Goal: Information Seeking & Learning: Learn about a topic

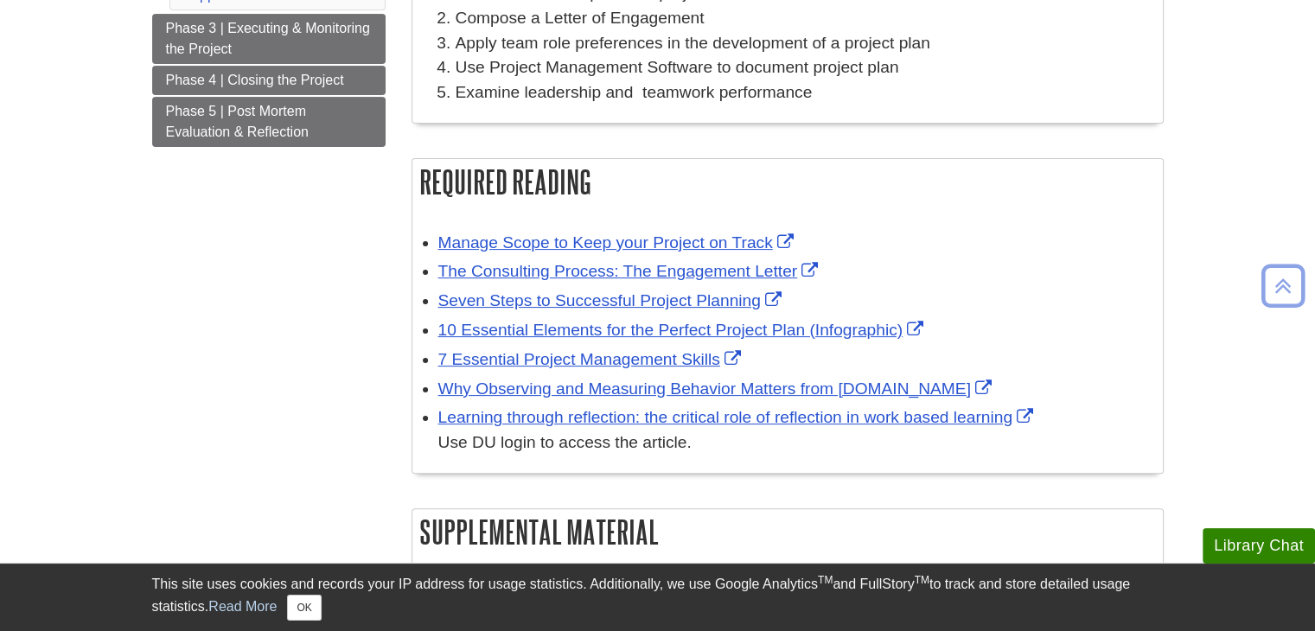
scroll to position [393, 0]
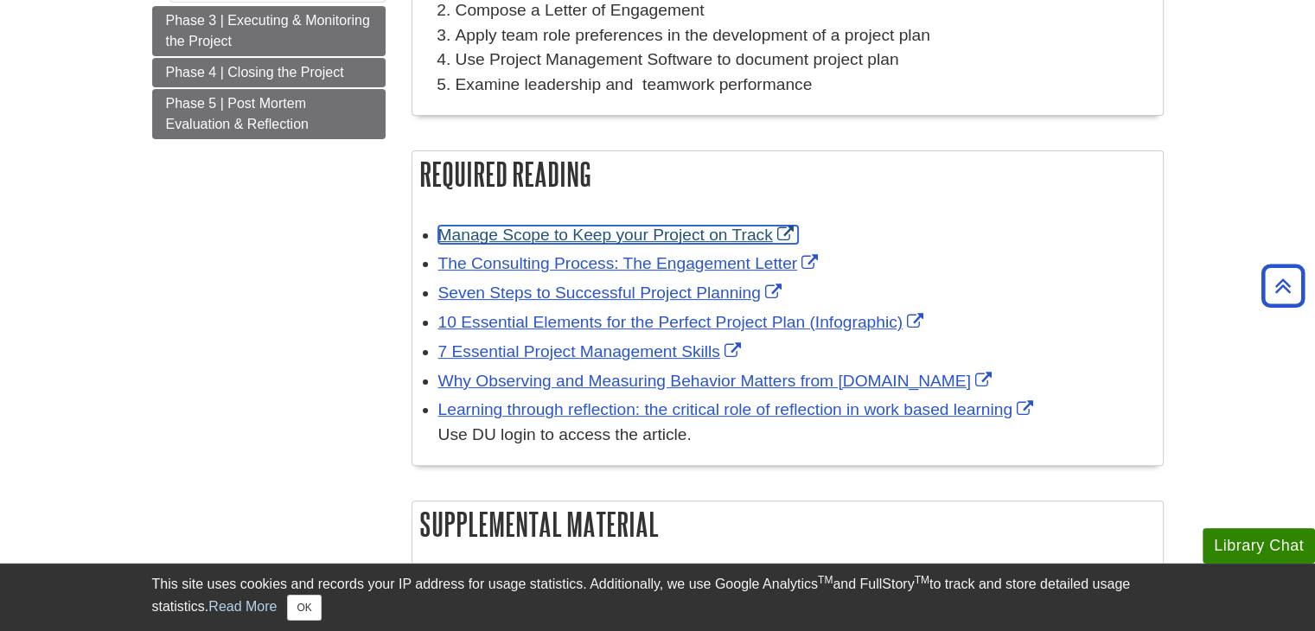
click at [628, 243] on link "Manage Scope to Keep your Project on Track" at bounding box center [618, 235] width 360 height 18
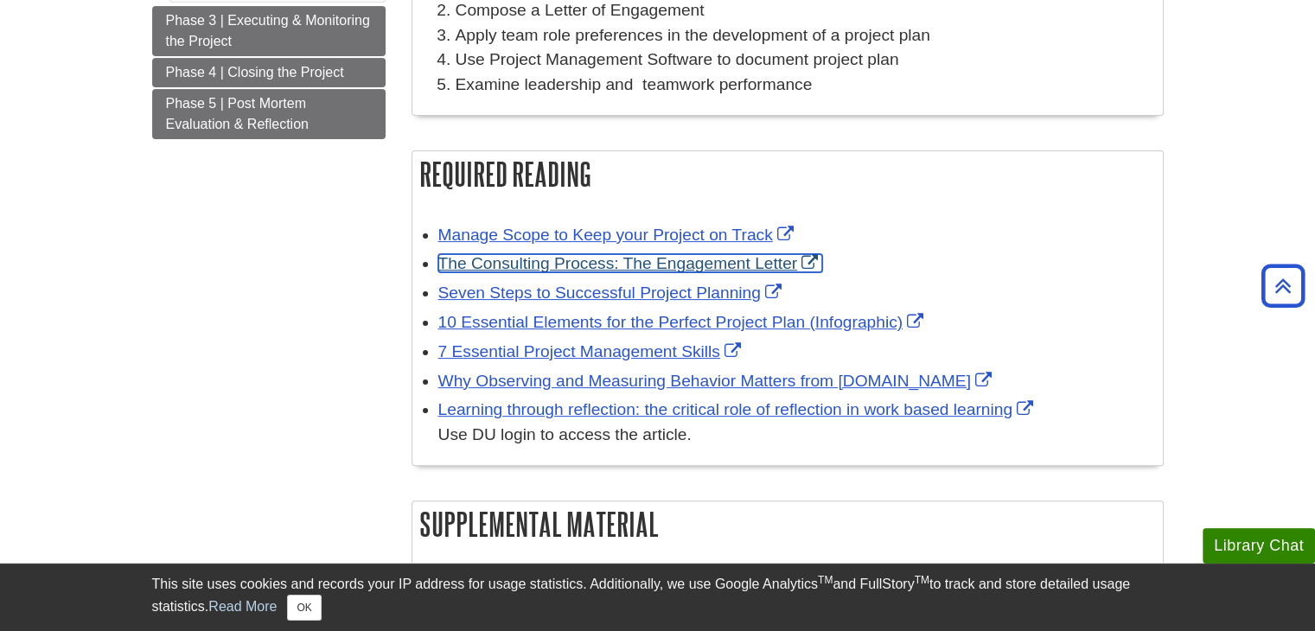
click at [558, 263] on link "The Consulting Process: The Engagement Letter" at bounding box center [630, 263] width 385 height 18
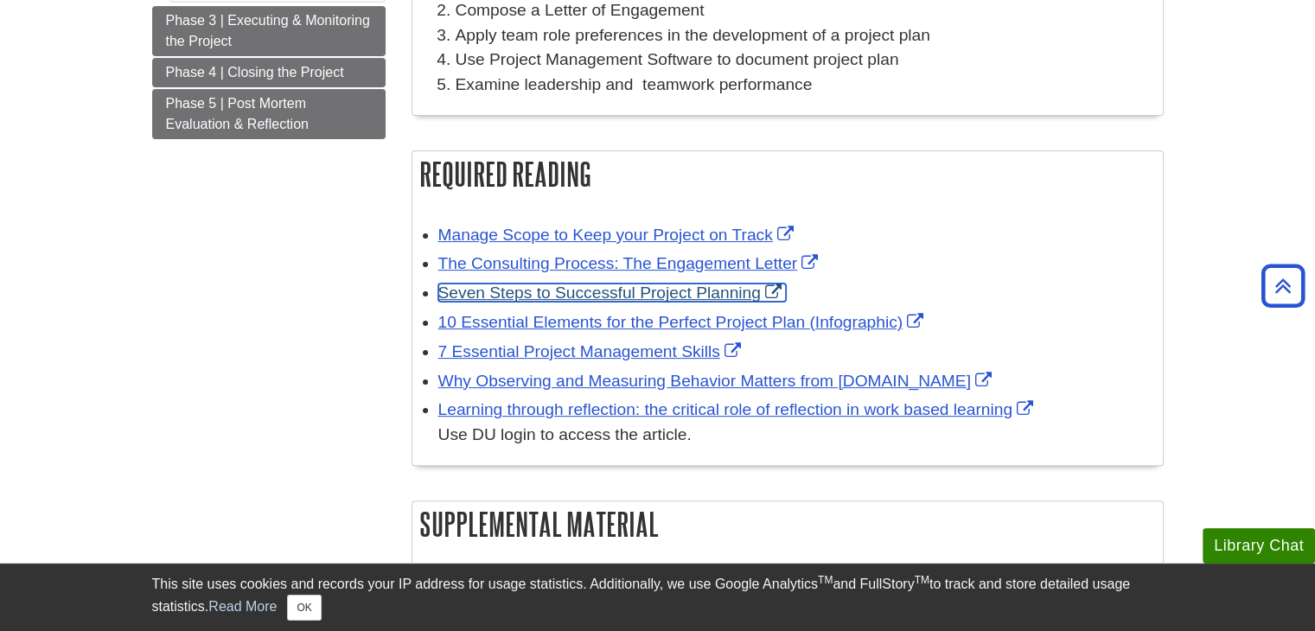
click at [560, 288] on link "Seven Steps to Successful Project Planning" at bounding box center [612, 293] width 348 height 18
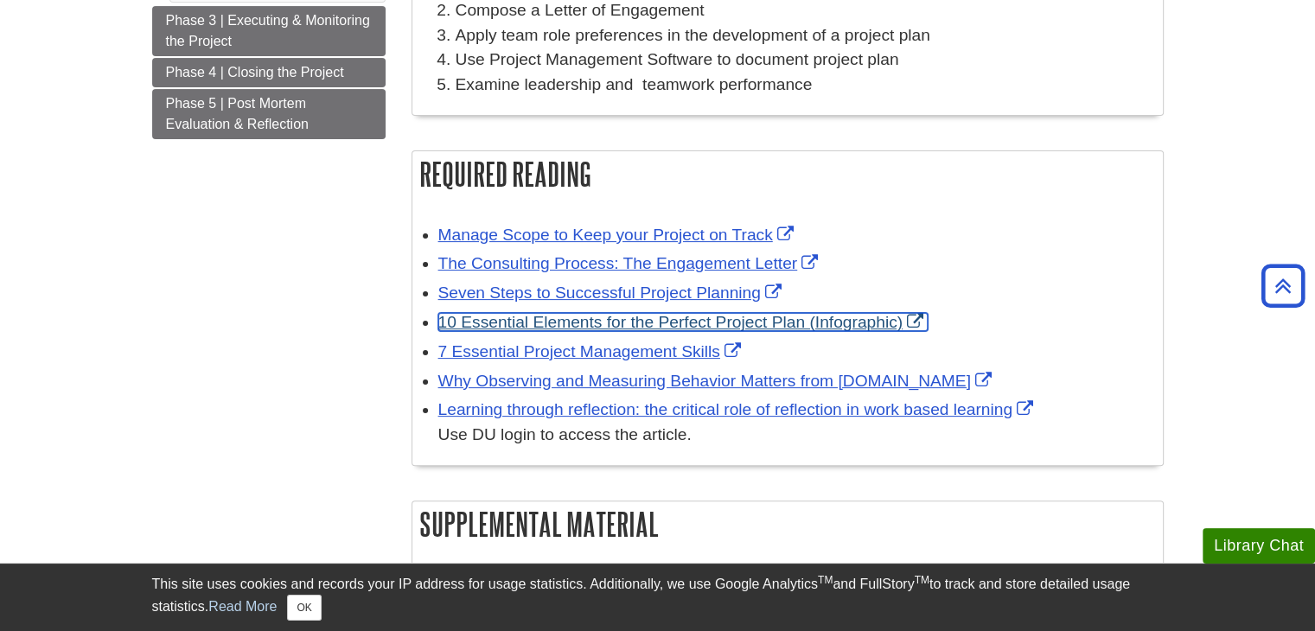
click at [702, 323] on link "10 Essential Elements for the Perfect Project Plan (Infographic)" at bounding box center [683, 322] width 490 height 18
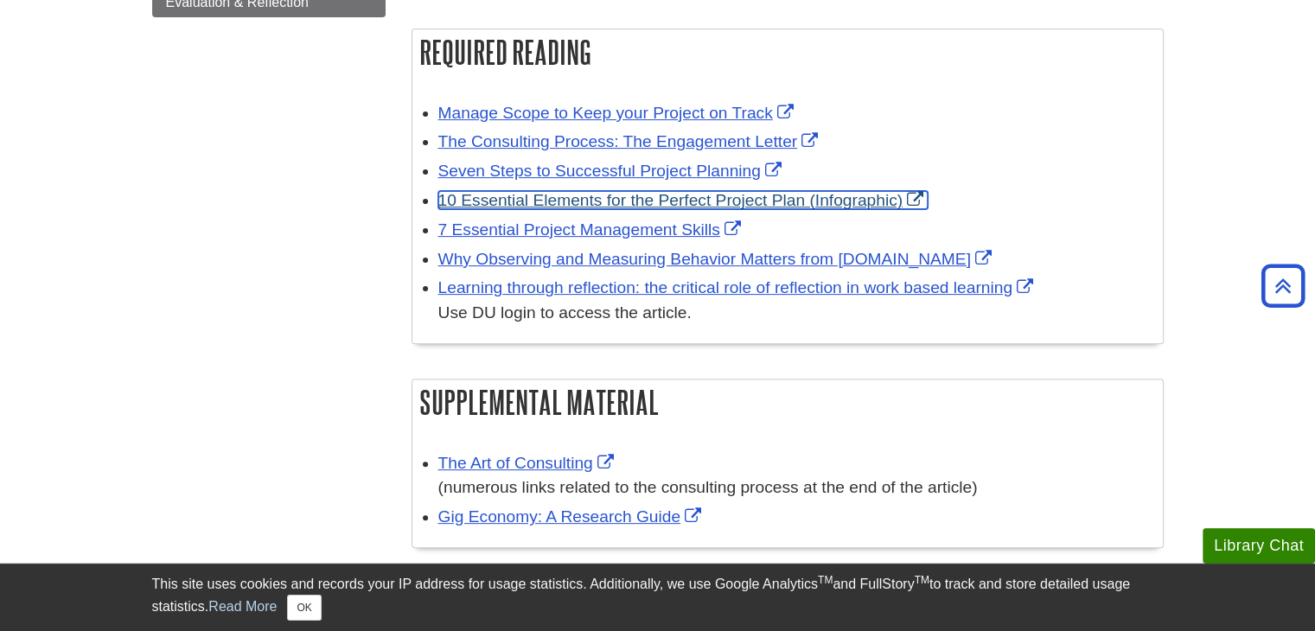
scroll to position [510, 0]
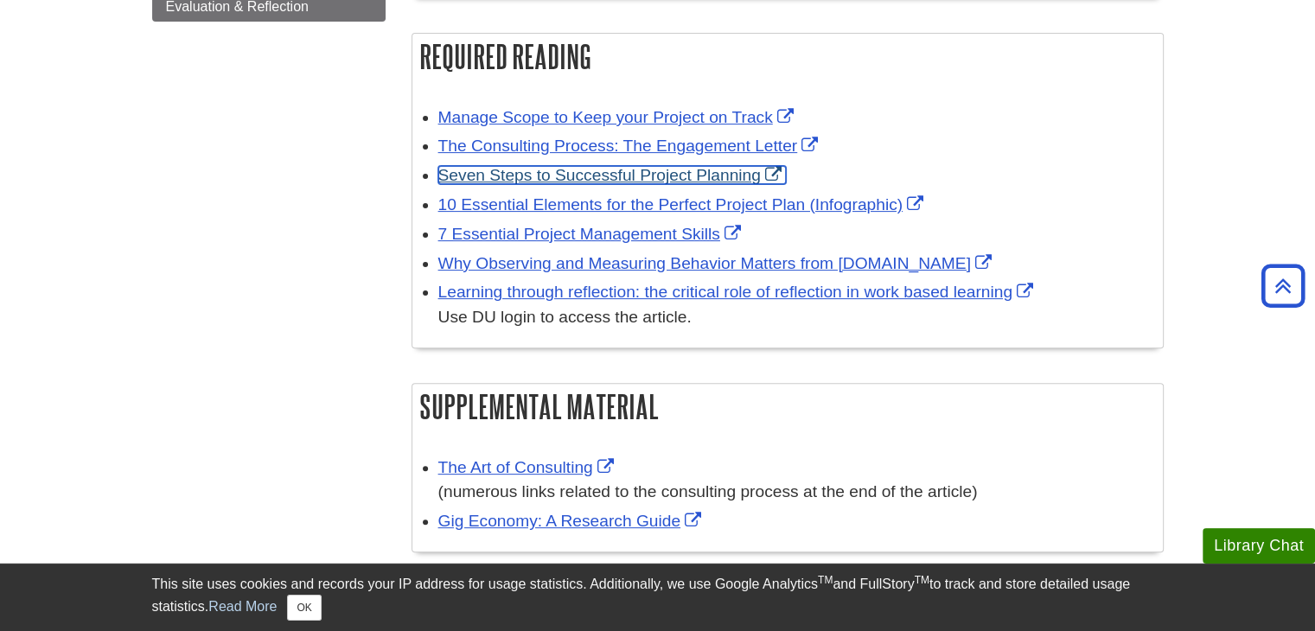
click at [641, 181] on link "Seven Steps to Successful Project Planning" at bounding box center [612, 175] width 348 height 18
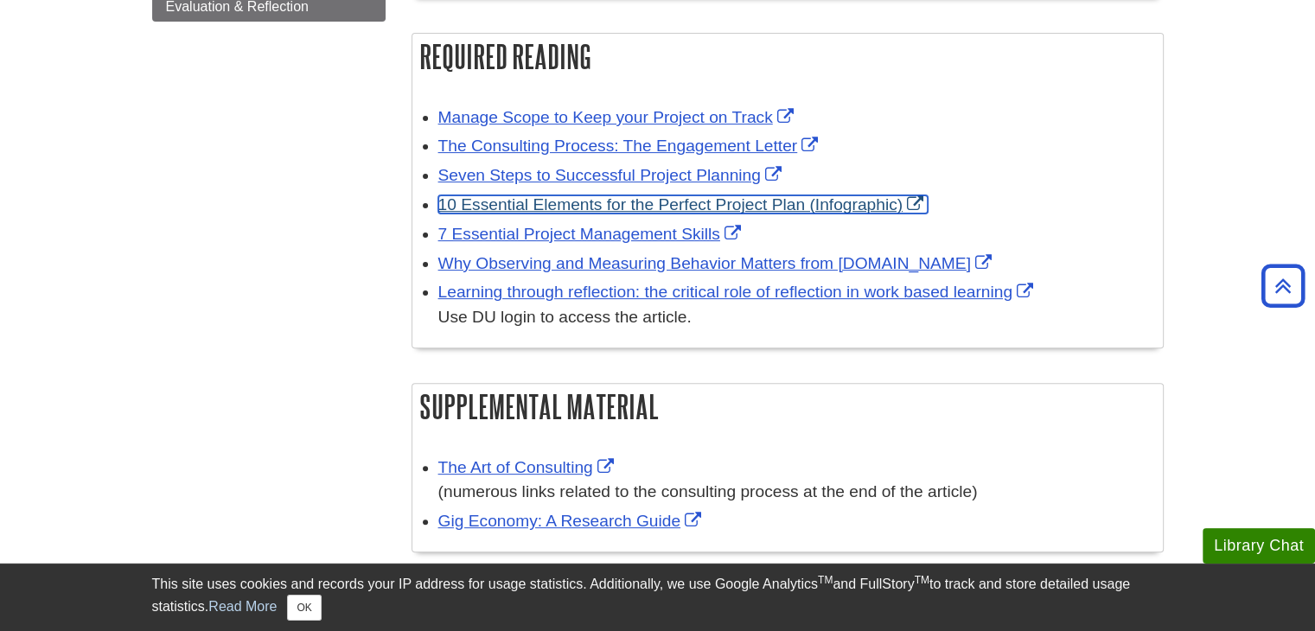
click at [590, 199] on link "10 Essential Elements for the Perfect Project Plan (Infographic)" at bounding box center [683, 204] width 490 height 18
click at [594, 210] on link "10 Essential Elements for the Perfect Project Plan (Infographic)" at bounding box center [683, 204] width 490 height 18
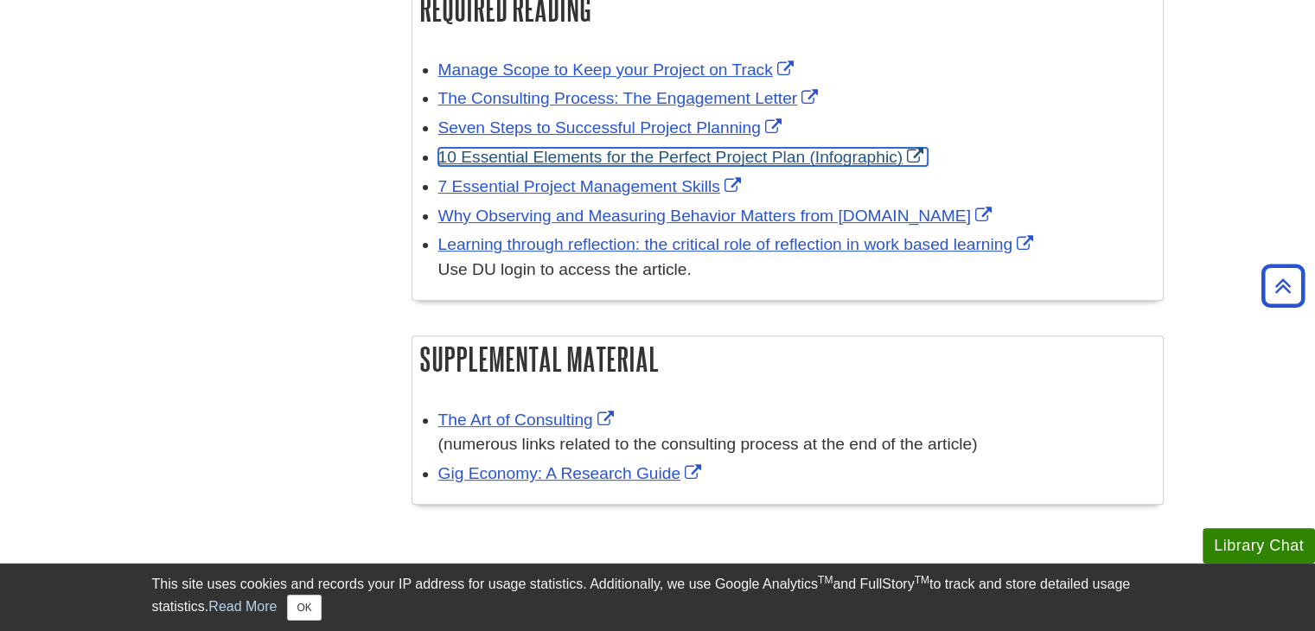
scroll to position [571, 0]
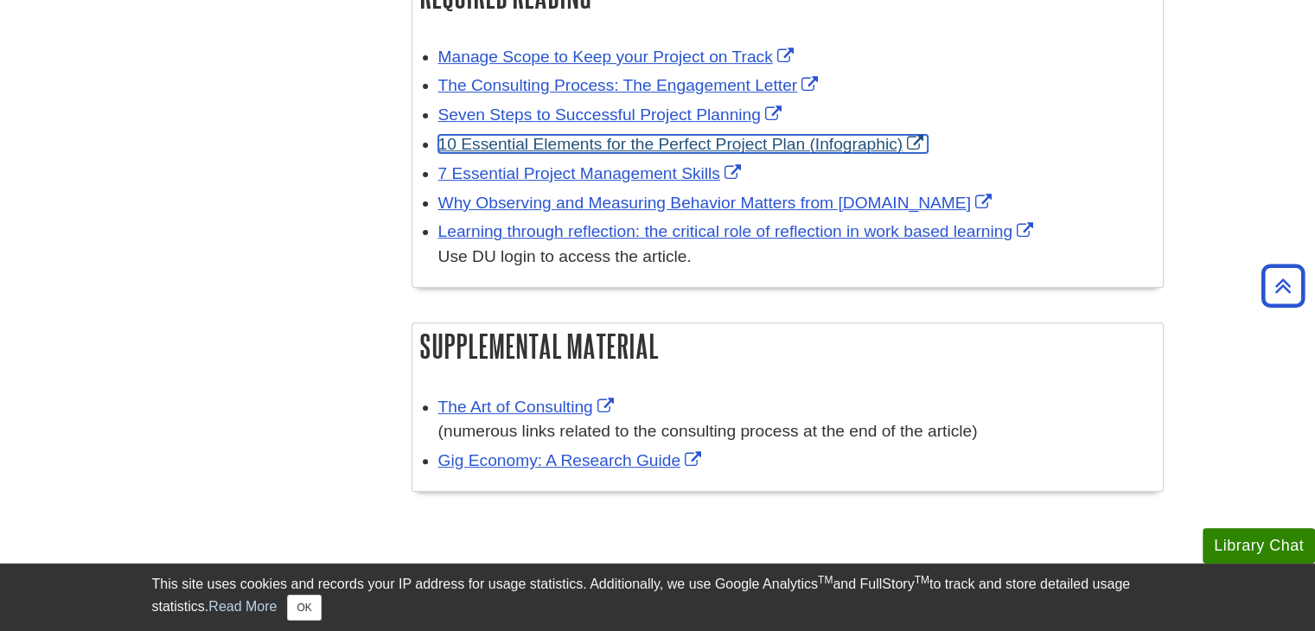
click at [592, 143] on link "10 Essential Elements for the Perfect Project Plan (Infographic)" at bounding box center [683, 144] width 490 height 18
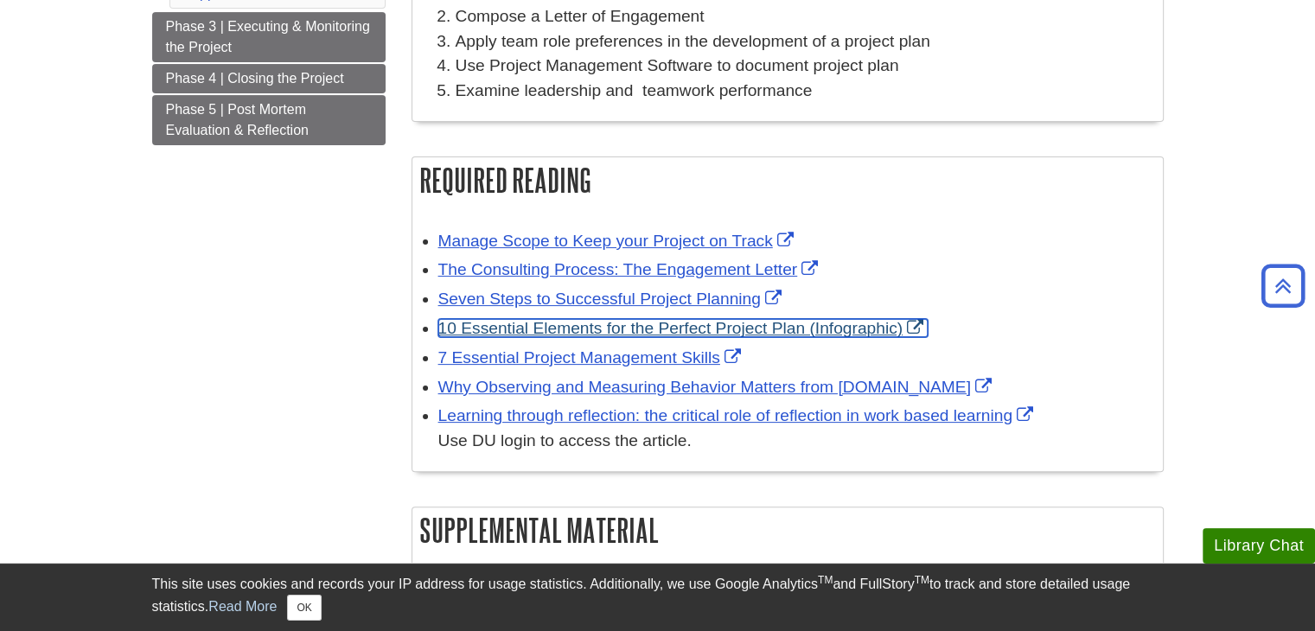
scroll to position [437, 0]
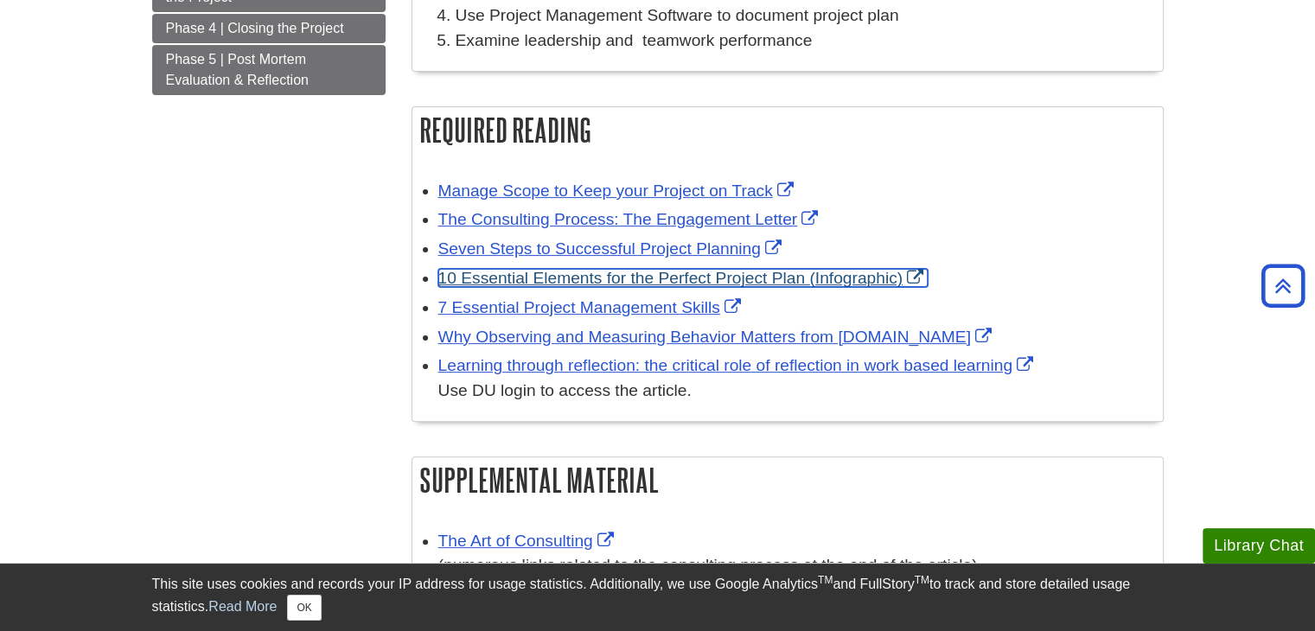
click at [695, 280] on link "10 Essential Elements for the Perfect Project Plan (Infographic)" at bounding box center [683, 278] width 490 height 18
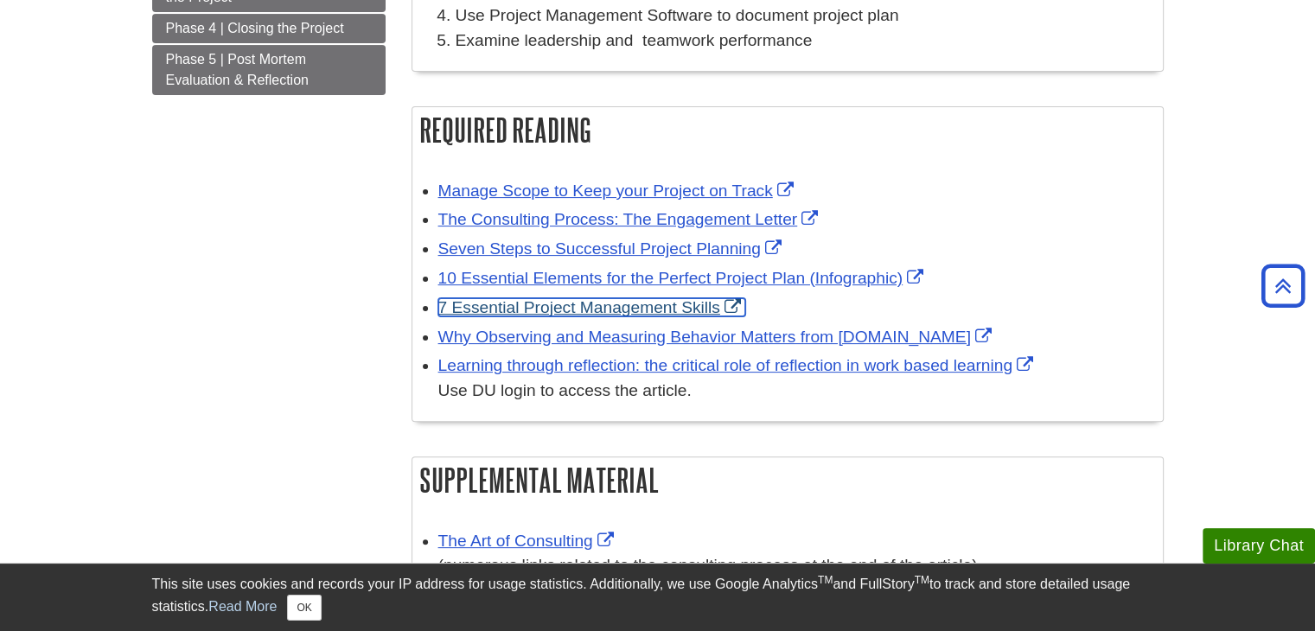
click at [560, 311] on link "7 Essential Project Management Skills" at bounding box center [591, 307] width 307 height 18
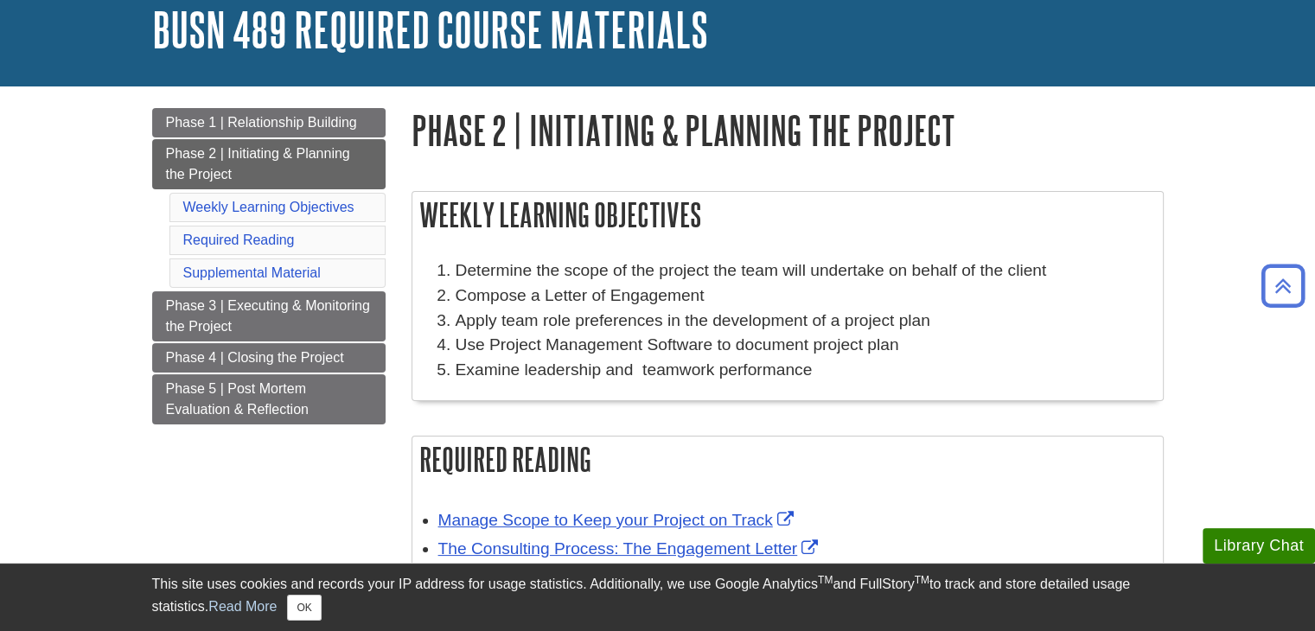
scroll to position [101, 0]
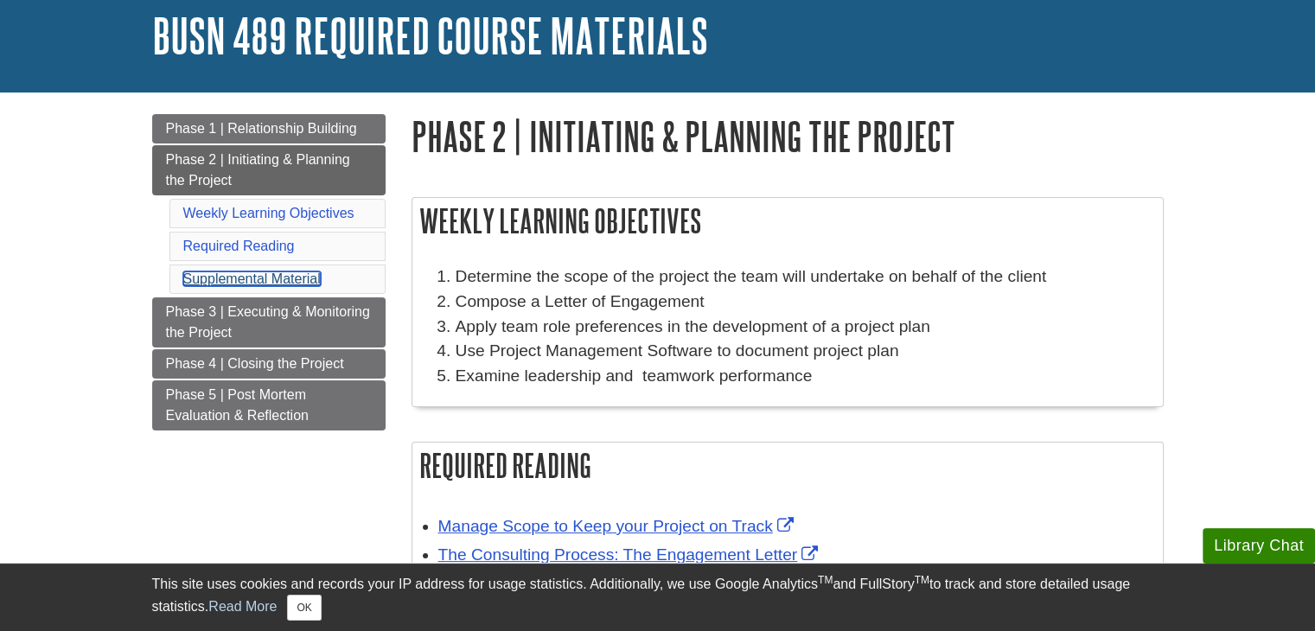
click at [249, 278] on link "Supplemental Material" at bounding box center [252, 279] width 138 height 15
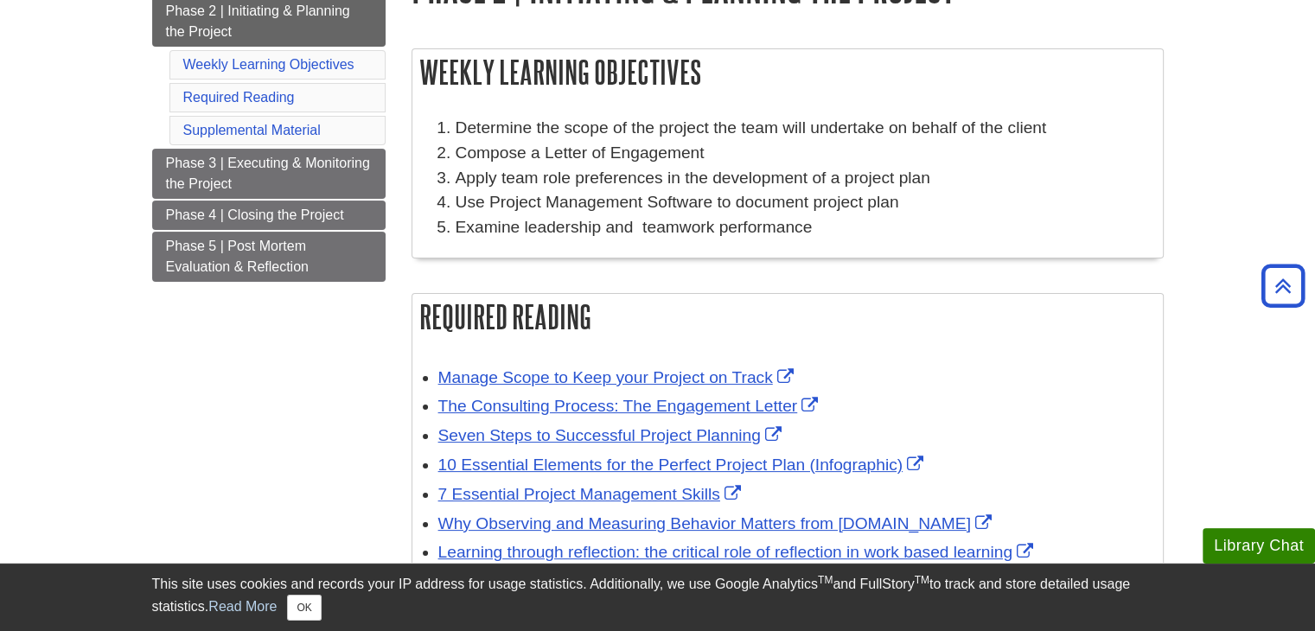
scroll to position [236, 0]
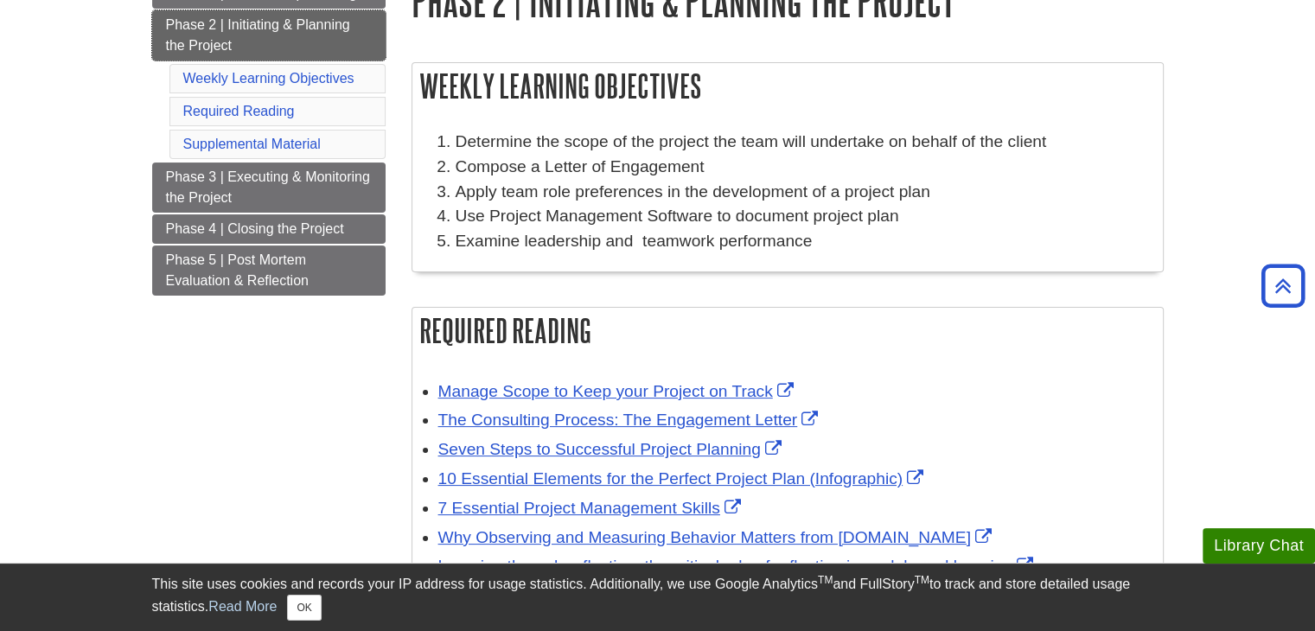
click at [253, 32] on span "Phase 2 | Initiating & Planning the Project" at bounding box center [258, 34] width 184 height 35
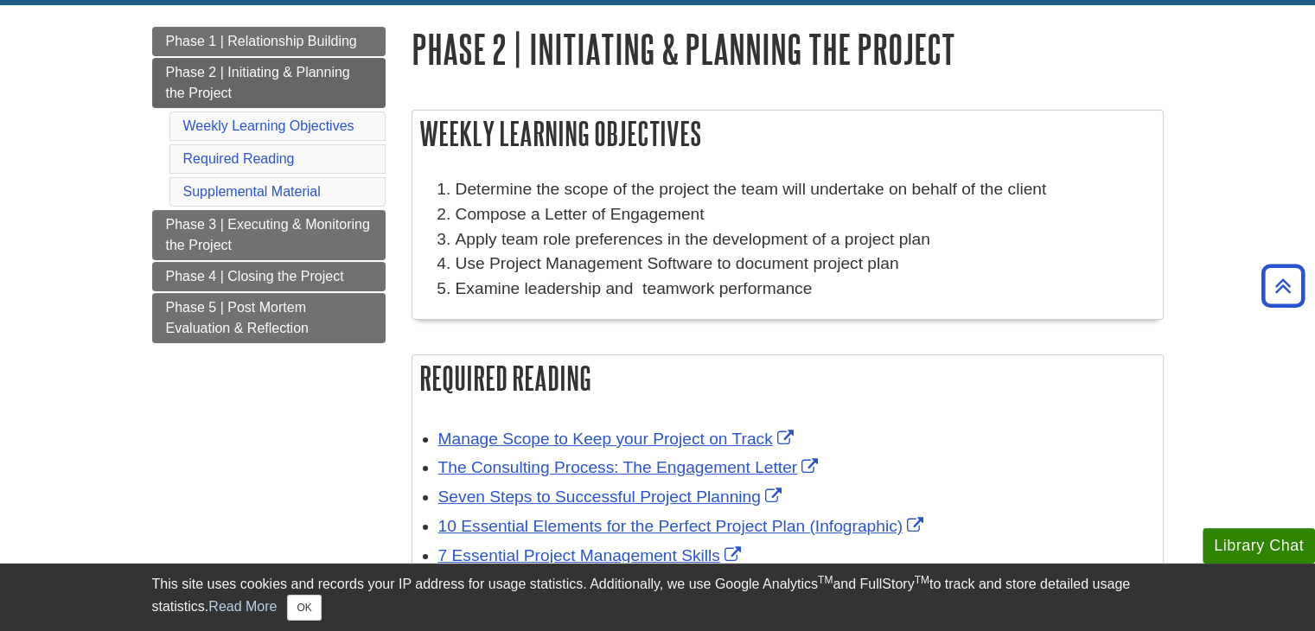
scroll to position [187, 0]
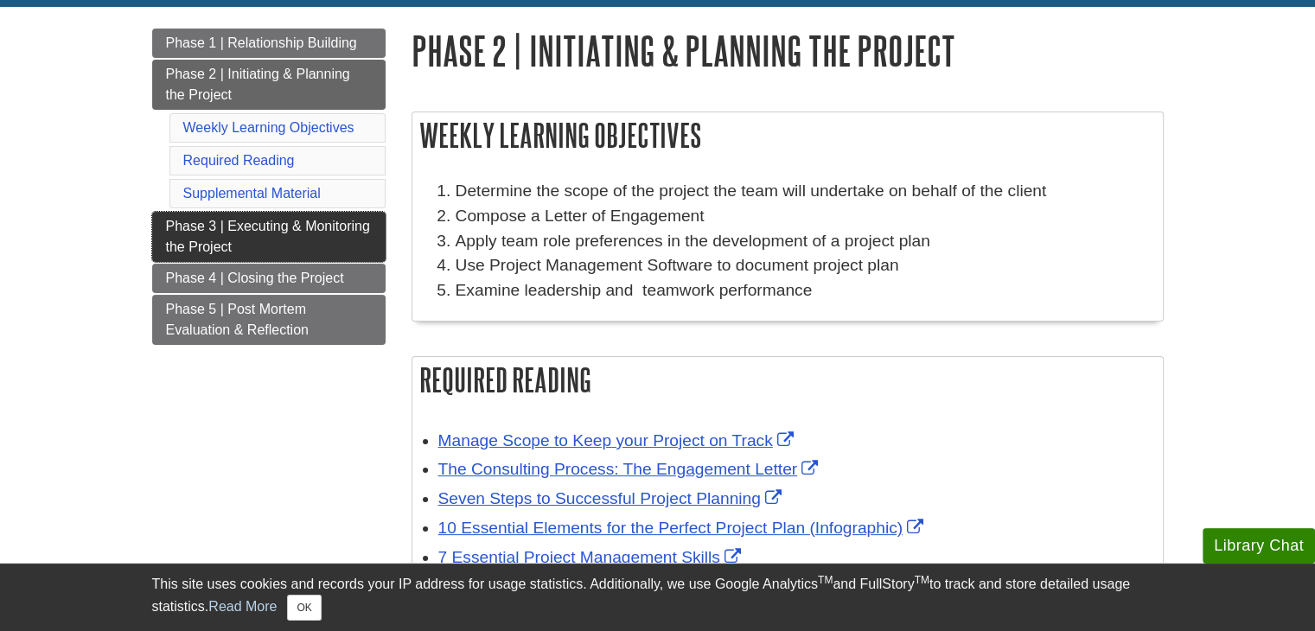
click at [266, 227] on span "Phase 3 | Executing & Monitoring the Project" at bounding box center [268, 236] width 204 height 35
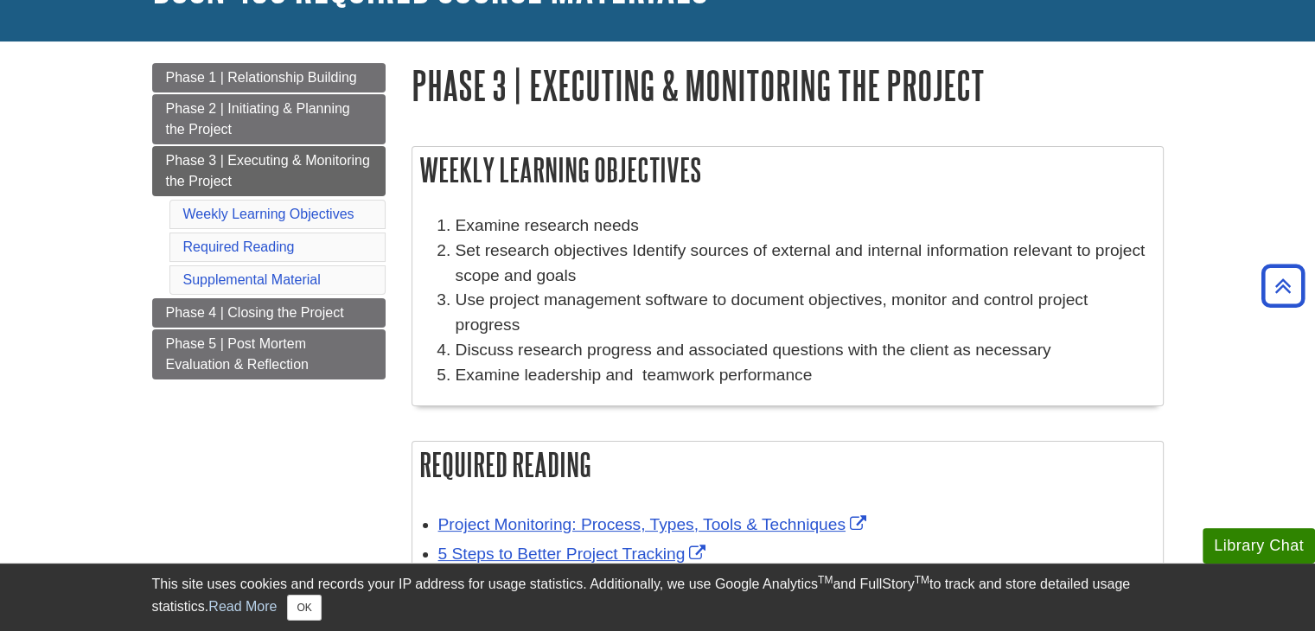
scroll to position [149, 0]
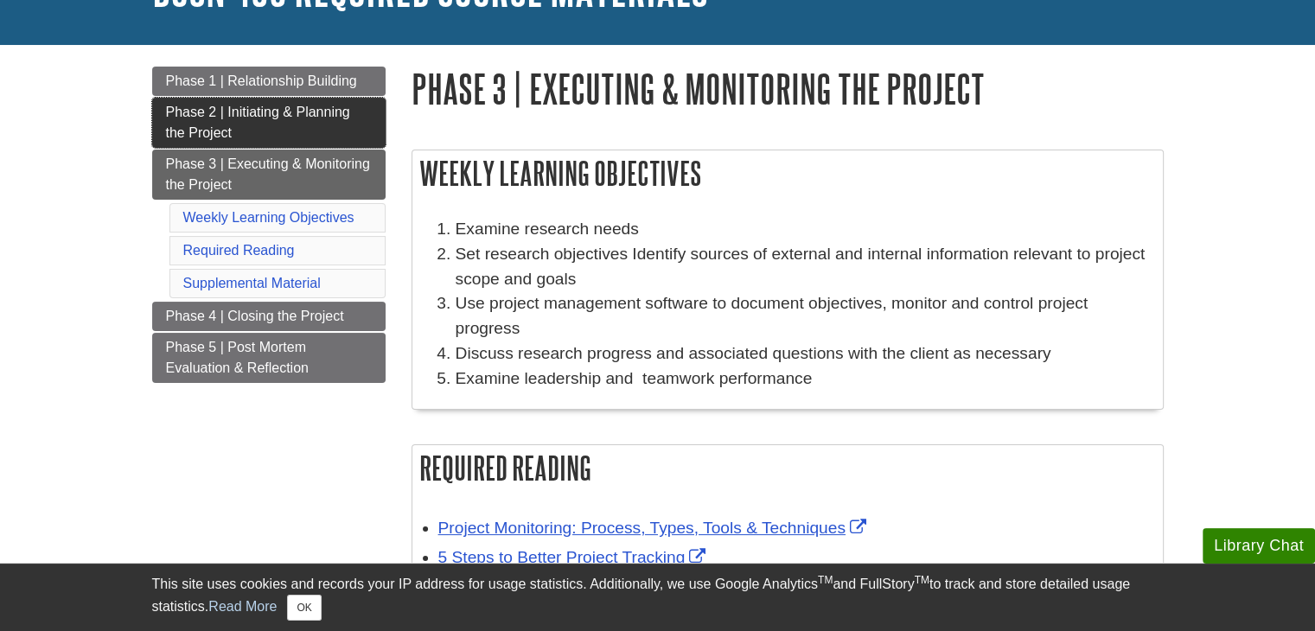
click at [259, 129] on link "Phase 2 | Initiating & Planning the Project" at bounding box center [269, 123] width 234 height 50
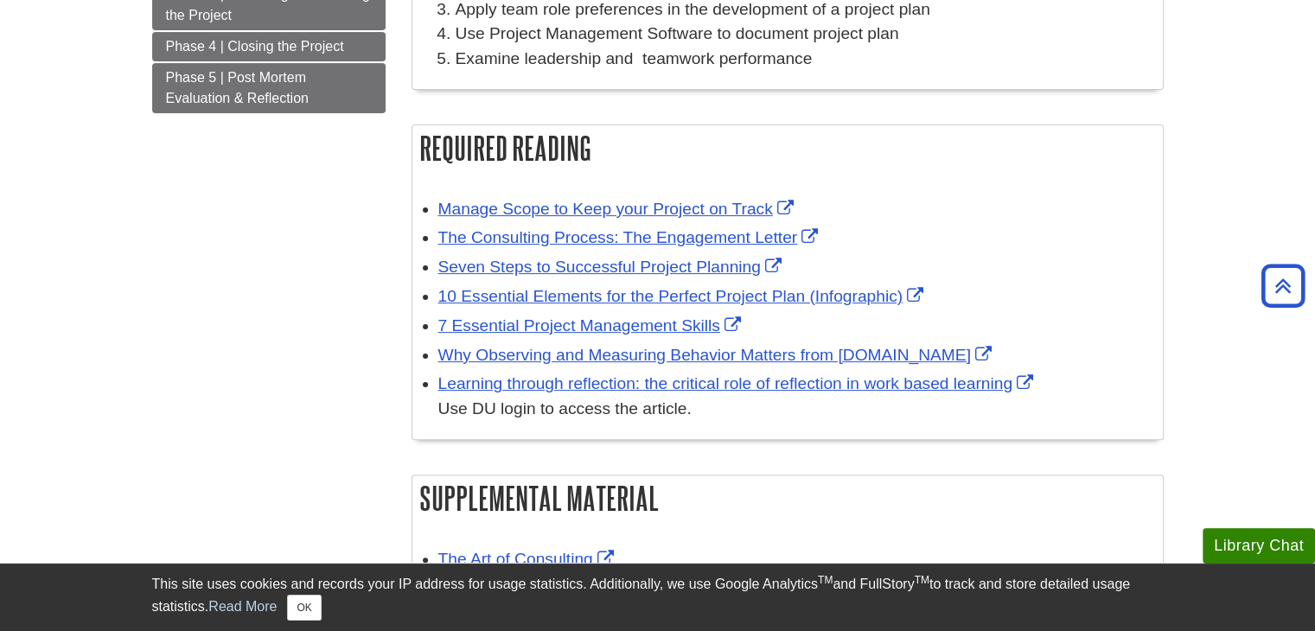
scroll to position [413, 0]
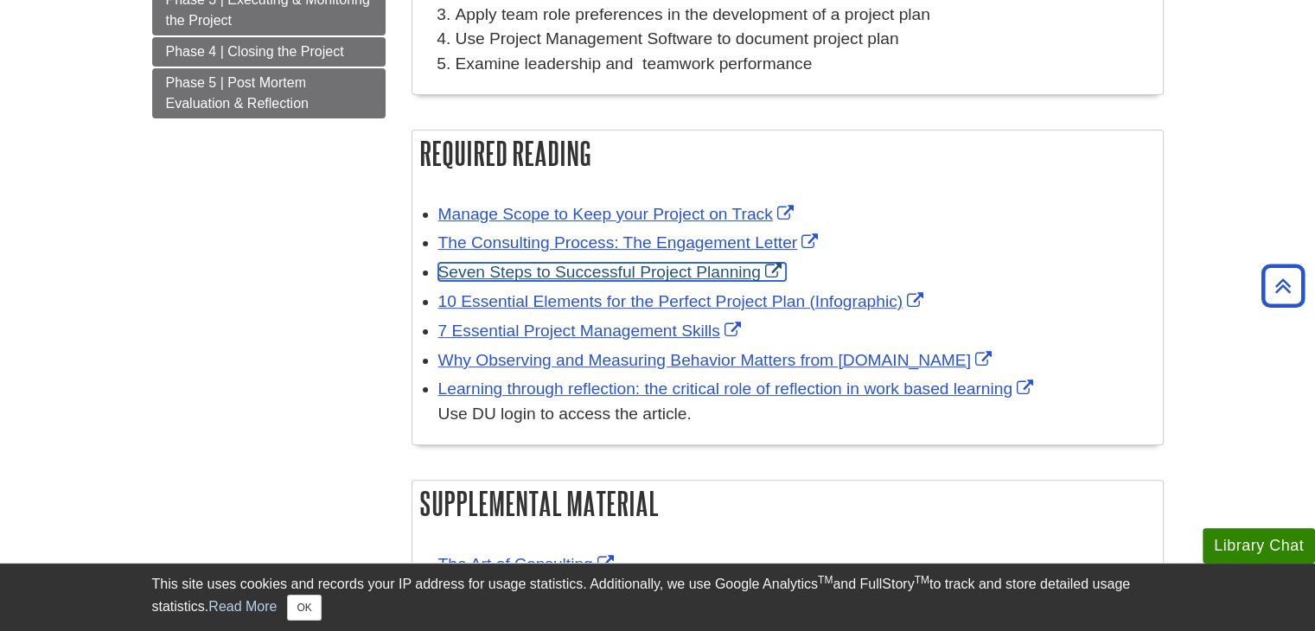
click at [541, 271] on link "Seven Steps to Successful Project Planning" at bounding box center [612, 272] width 348 height 18
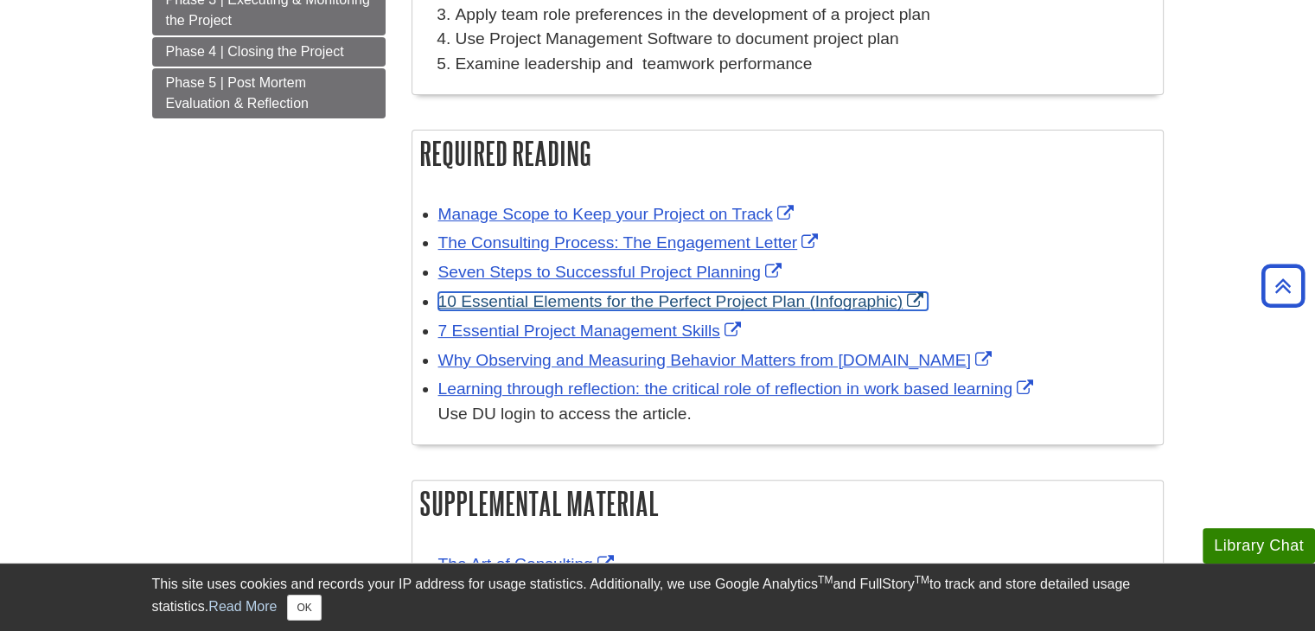
click at [619, 297] on link "10 Essential Elements for the Perfect Project Plan (Infographic)" at bounding box center [683, 301] width 490 height 18
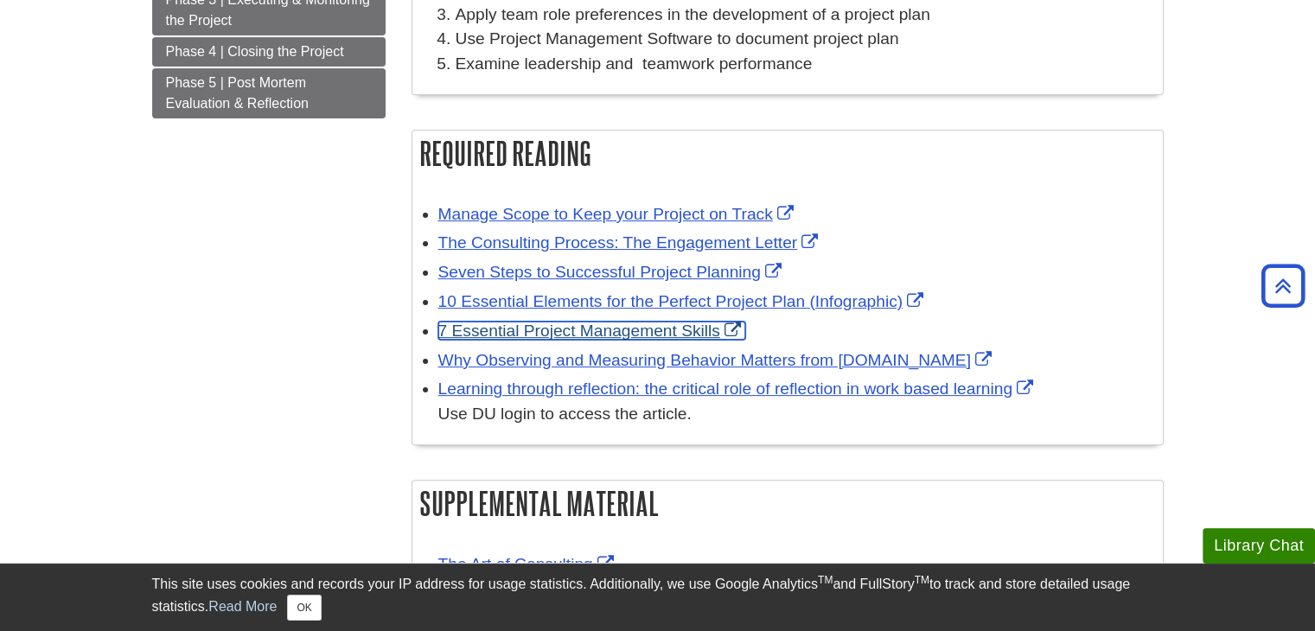
click at [553, 330] on link "7 Essential Project Management Skills" at bounding box center [591, 331] width 307 height 18
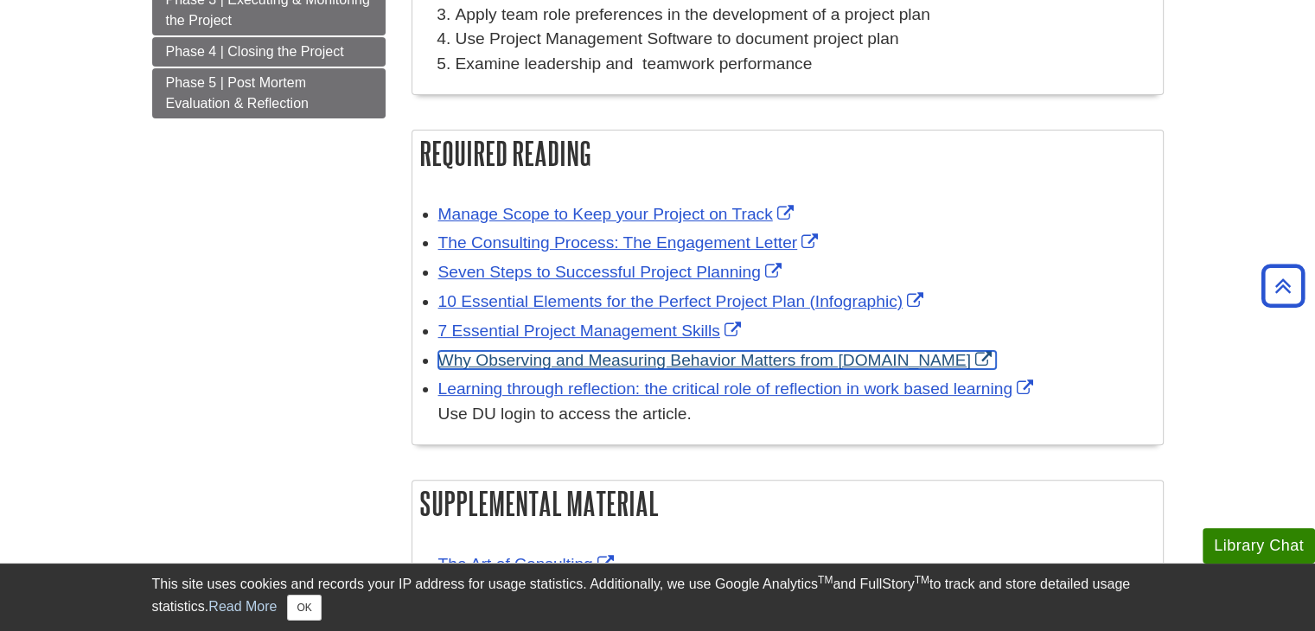
click at [584, 364] on link "Why Observing and Measuring Behavior Matters from [DOMAIN_NAME]" at bounding box center [717, 360] width 558 height 18
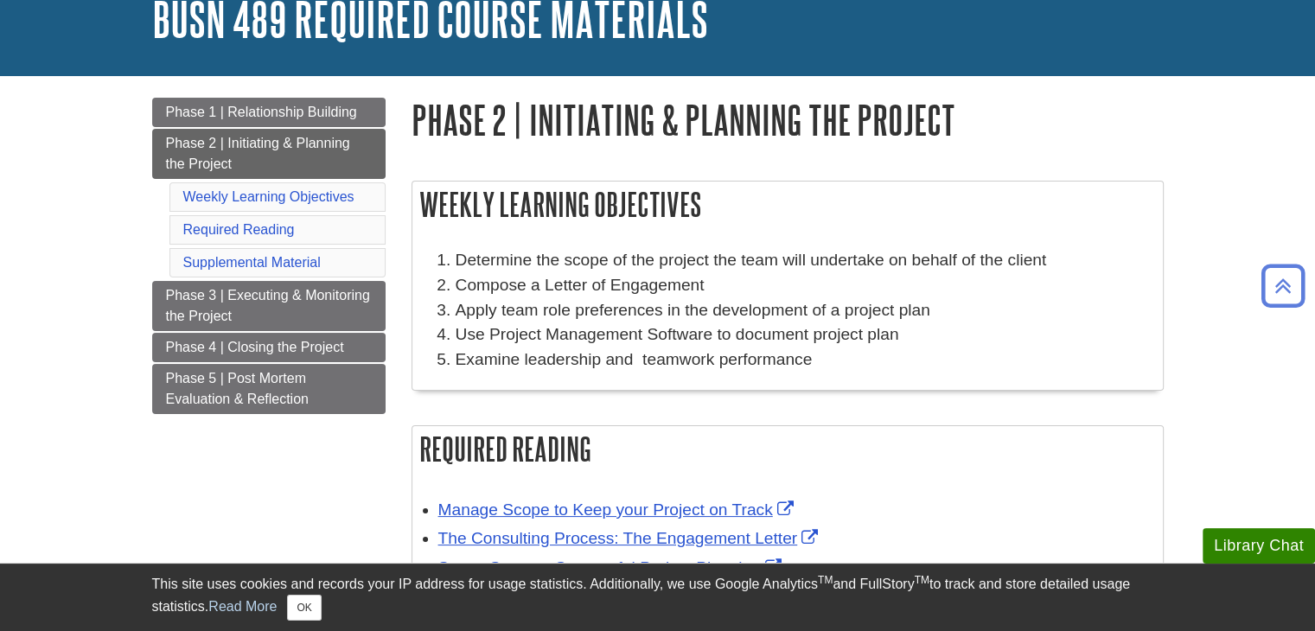
scroll to position [116, 0]
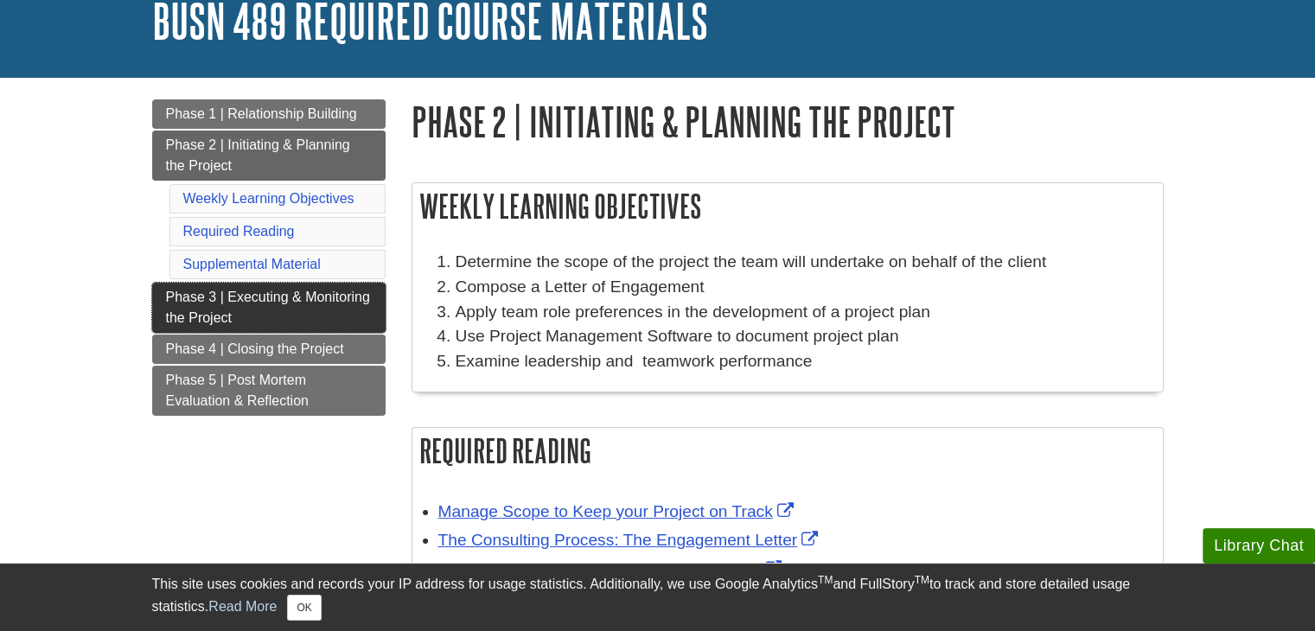
click at [261, 304] on link "Phase 3 | Executing & Monitoring the Project" at bounding box center [269, 308] width 234 height 50
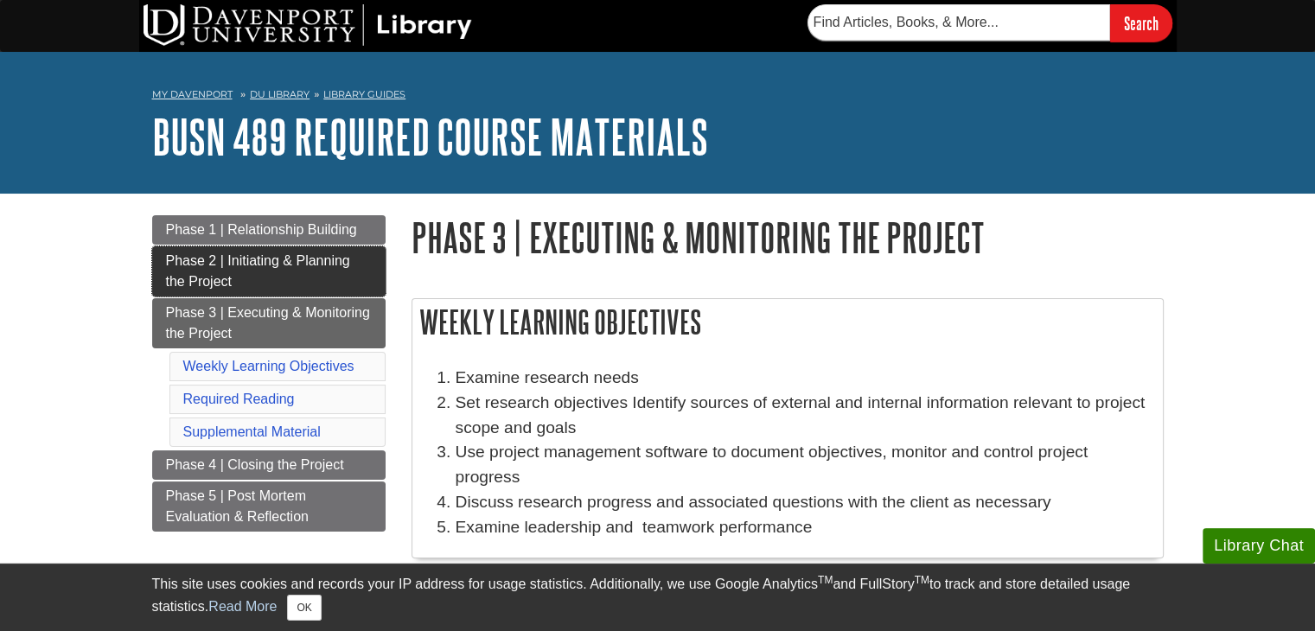
click at [291, 248] on link "Phase 2 | Initiating & Planning the Project" at bounding box center [269, 271] width 234 height 50
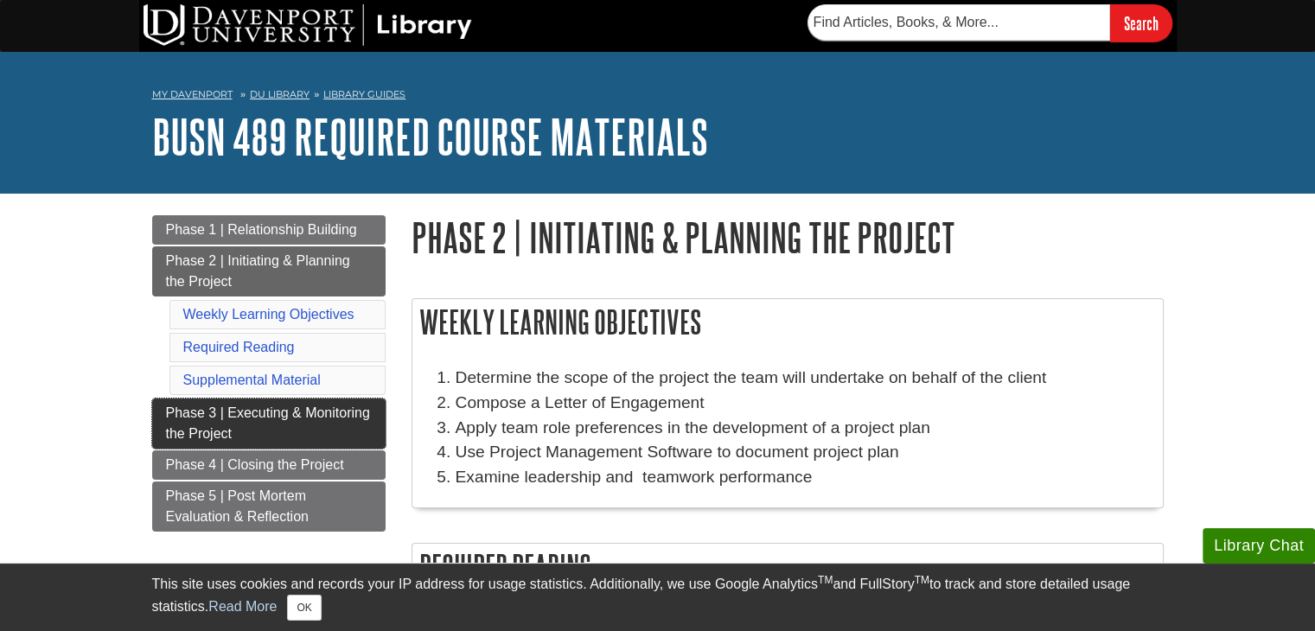
click at [343, 430] on link "Phase 3 | Executing & Monitoring the Project" at bounding box center [269, 424] width 234 height 50
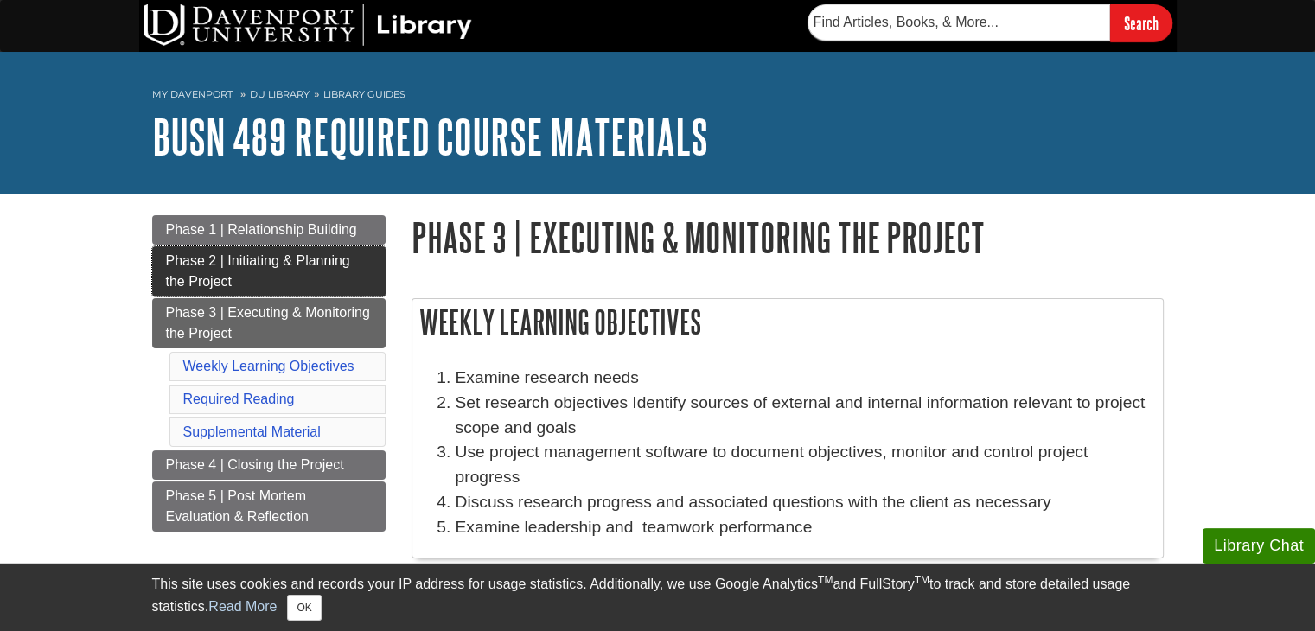
click at [311, 278] on link "Phase 2 | Initiating & Planning the Project" at bounding box center [269, 271] width 234 height 50
